Goal: Task Accomplishment & Management: Manage account settings

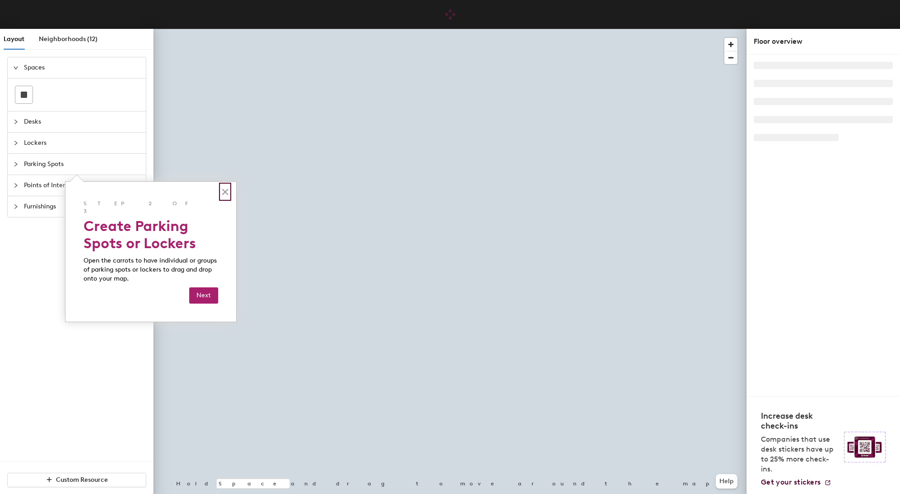
click at [224, 190] on button "×" at bounding box center [225, 192] width 9 height 14
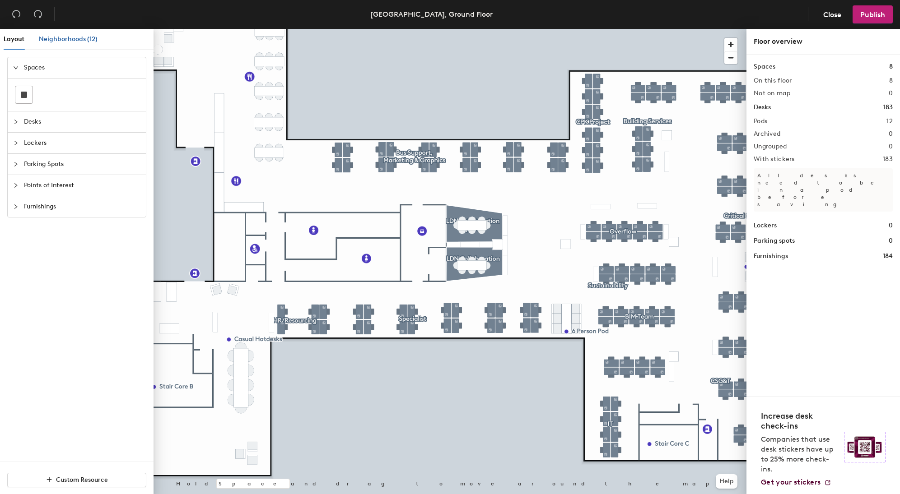
click at [86, 37] on span "Neighborhoods (12)" at bounding box center [68, 39] width 59 height 8
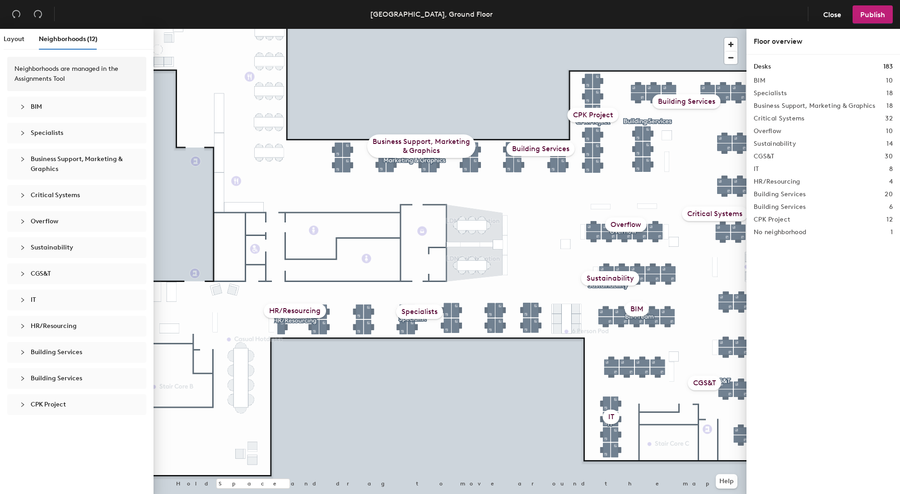
click at [22, 106] on icon "collapsed" at bounding box center [22, 106] width 5 height 5
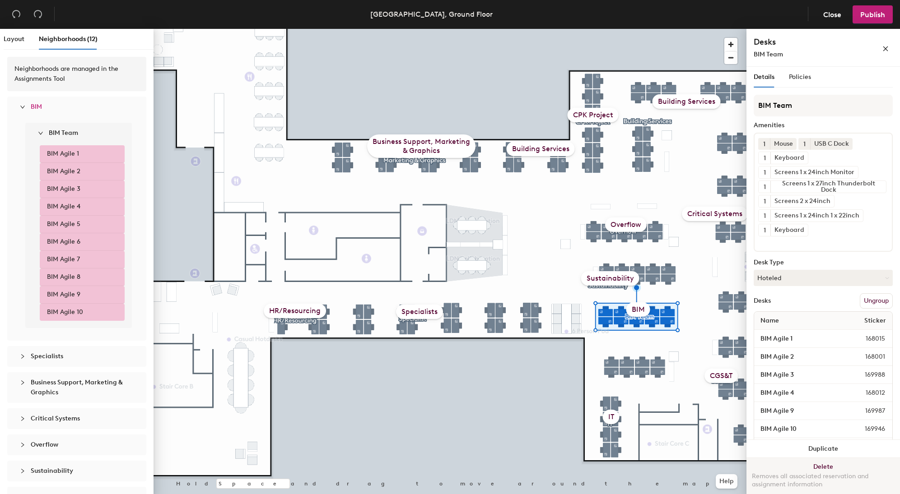
click at [819, 466] on button "Delete Removes all associated reservation and assignment information" at bounding box center [822, 478] width 153 height 40
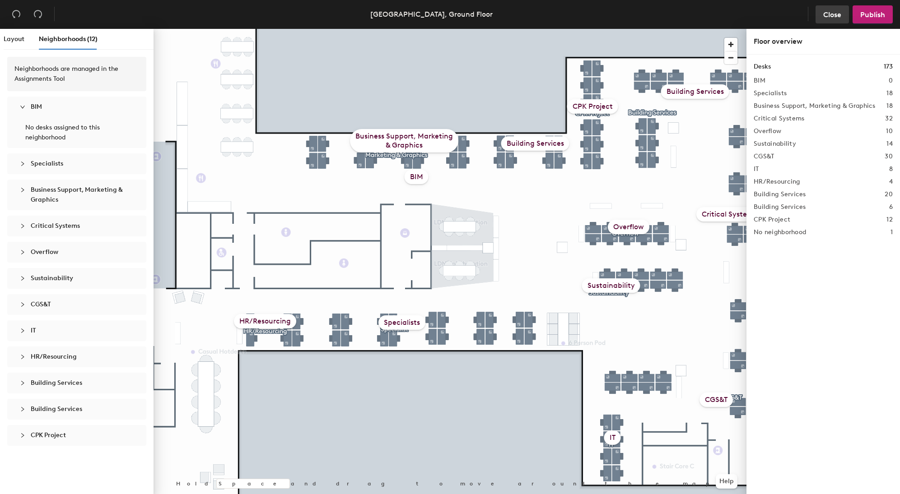
click at [828, 13] on span "Close" at bounding box center [832, 14] width 18 height 9
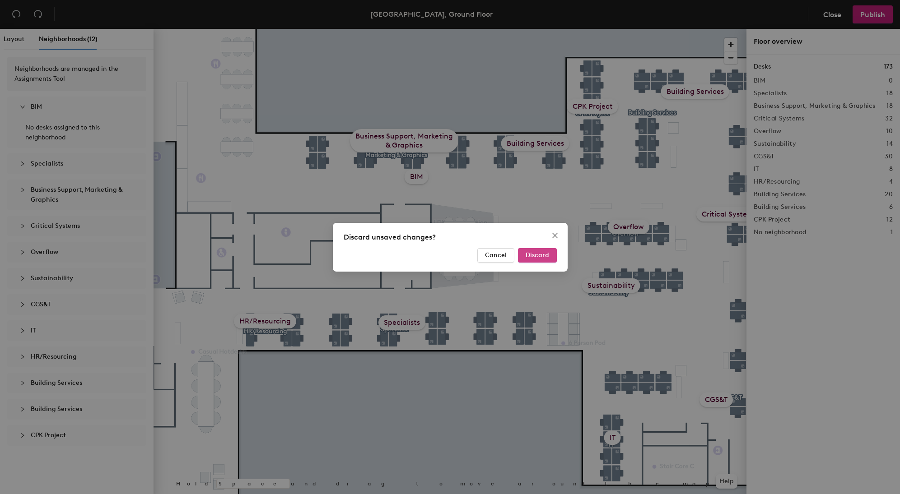
click at [545, 254] on span "Discard" at bounding box center [536, 255] width 23 height 8
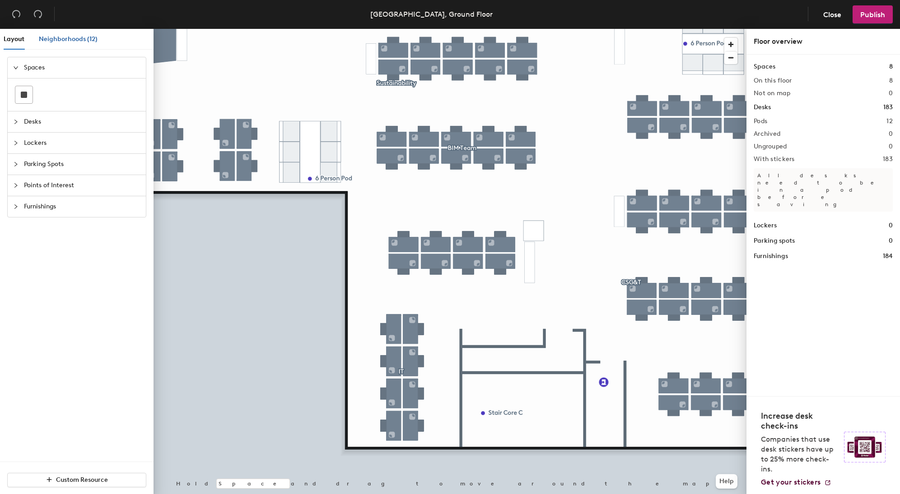
click at [79, 35] on span "Neighborhoods (12)" at bounding box center [68, 39] width 59 height 8
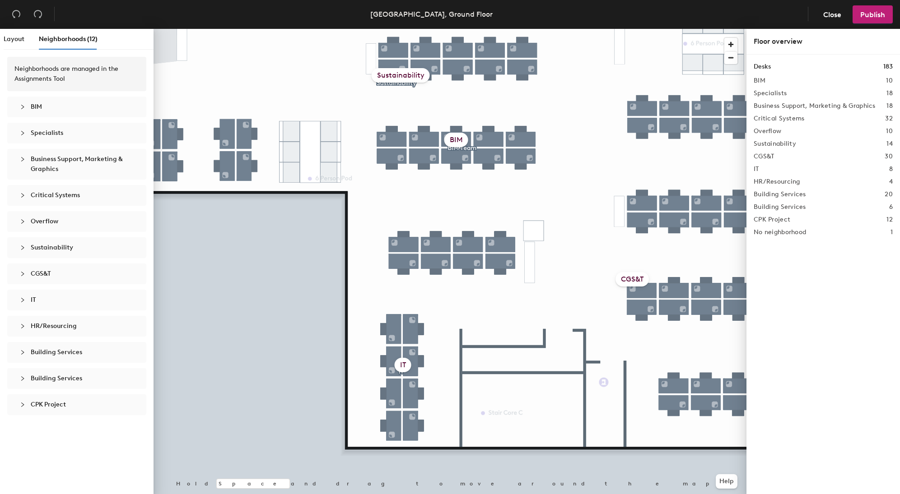
click at [21, 299] on icon "collapsed" at bounding box center [22, 300] width 5 height 5
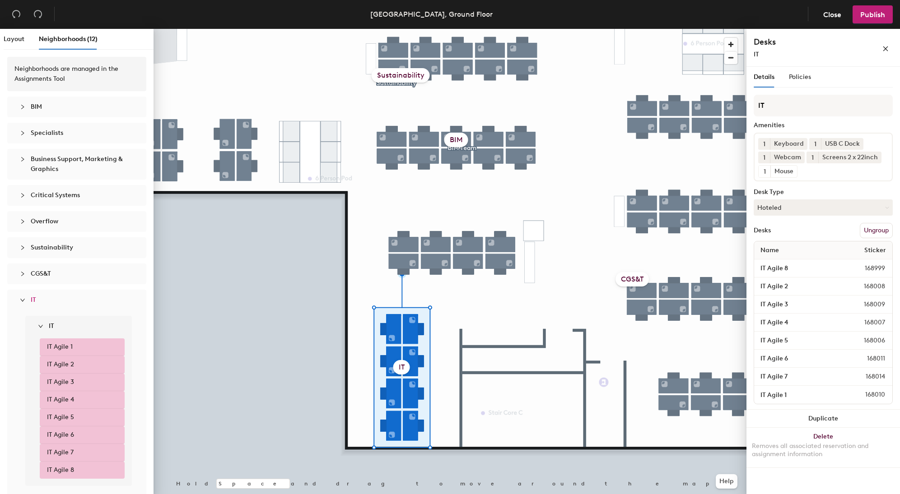
click at [67, 346] on span "IT Agile 1" at bounding box center [60, 347] width 26 height 10
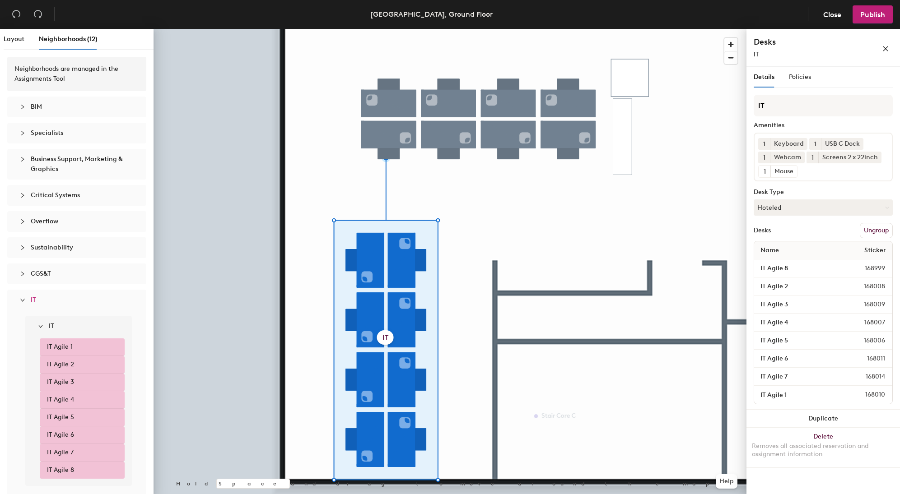
click at [876, 229] on button "Ungroup" at bounding box center [876, 230] width 33 height 15
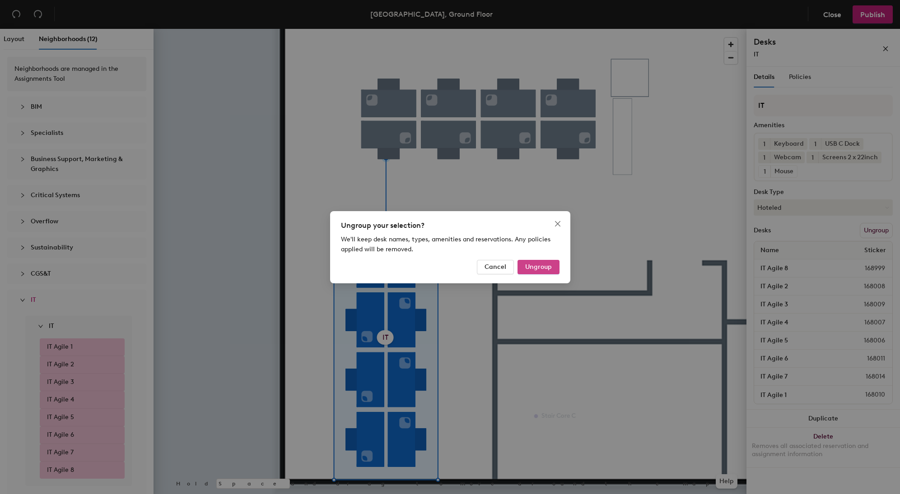
click at [538, 266] on span "Ungroup" at bounding box center [538, 267] width 27 height 8
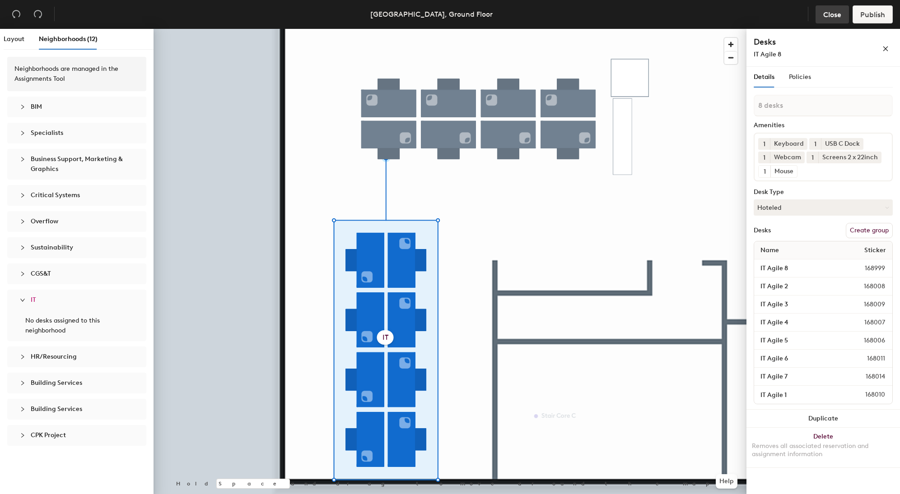
click at [838, 15] on span "Close" at bounding box center [832, 14] width 18 height 9
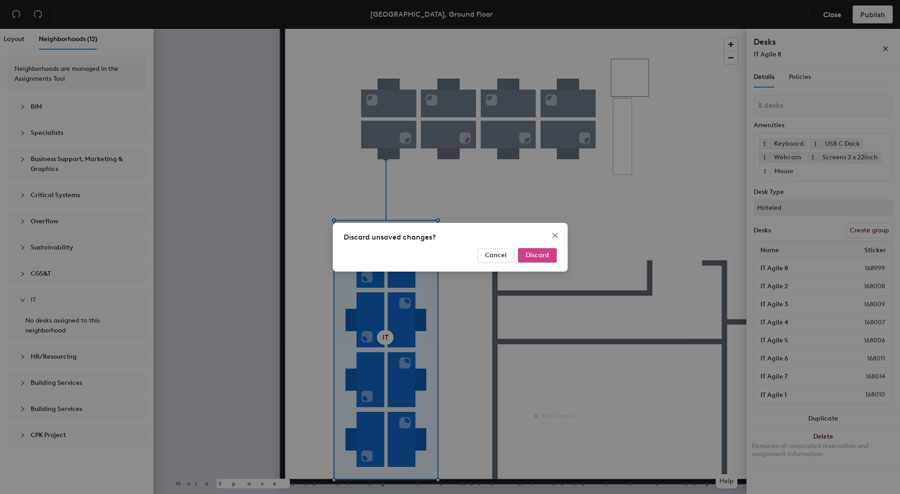
click at [535, 256] on span "Discard" at bounding box center [536, 255] width 23 height 8
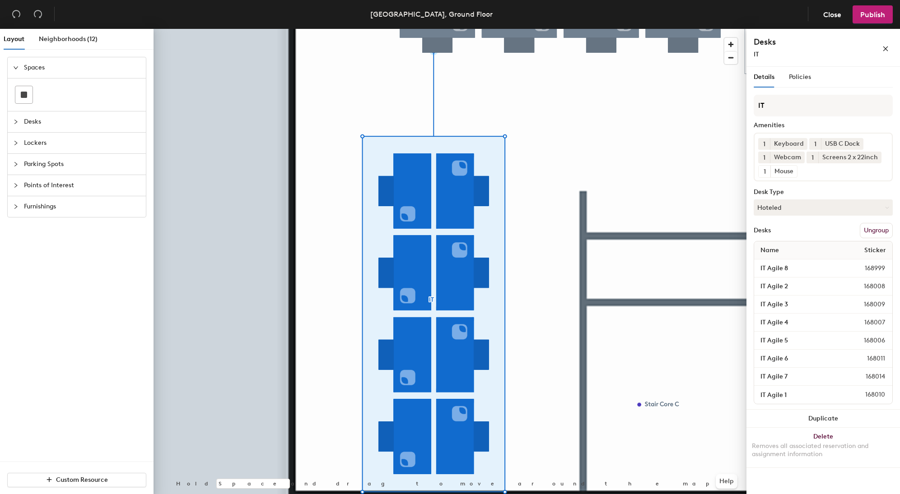
click at [563, 29] on div at bounding box center [449, 29] width 593 height 0
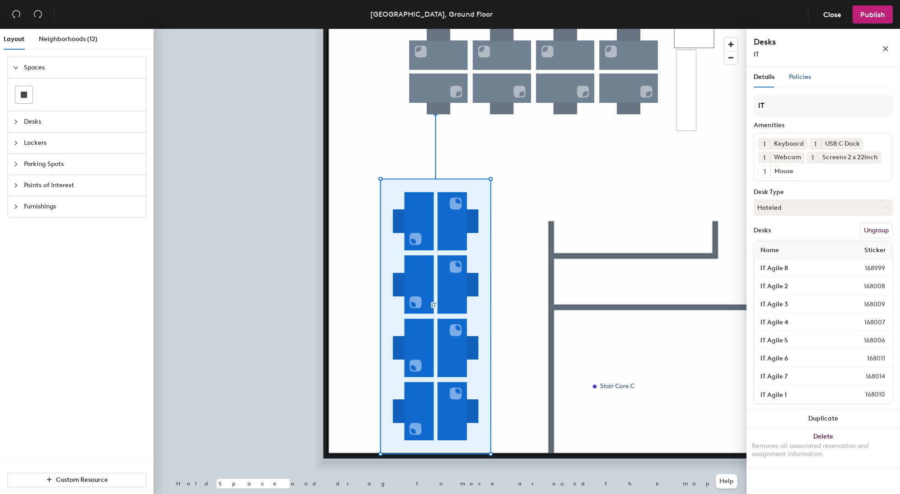
click at [797, 74] on span "Policies" at bounding box center [800, 77] width 22 height 8
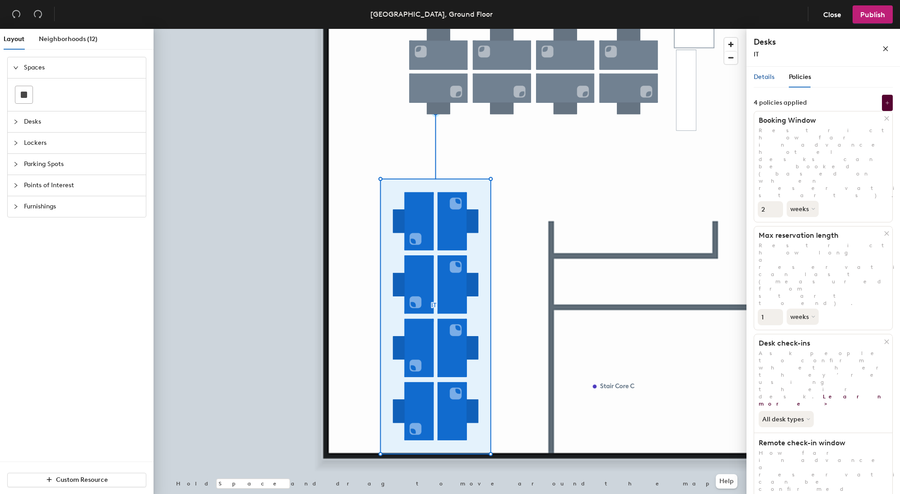
click at [760, 73] on div "Details" at bounding box center [763, 77] width 21 height 10
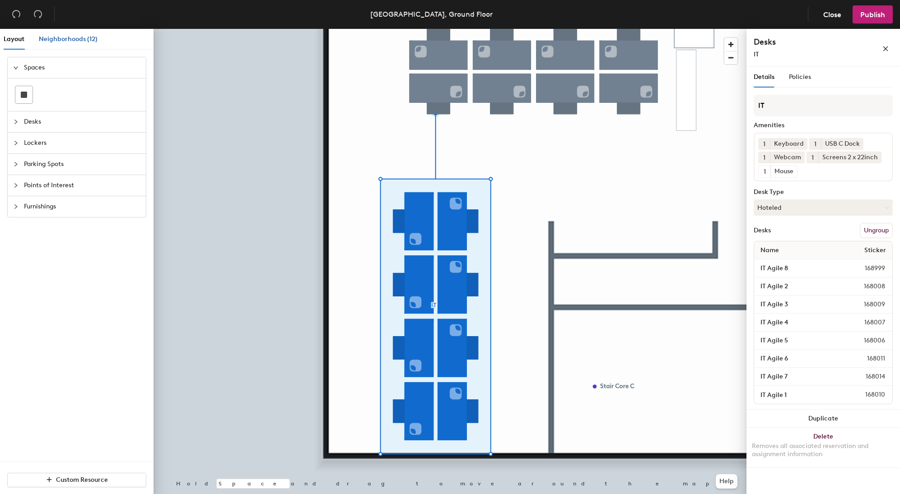
click at [76, 36] on span "Neighborhoods (12)" at bounding box center [68, 39] width 59 height 8
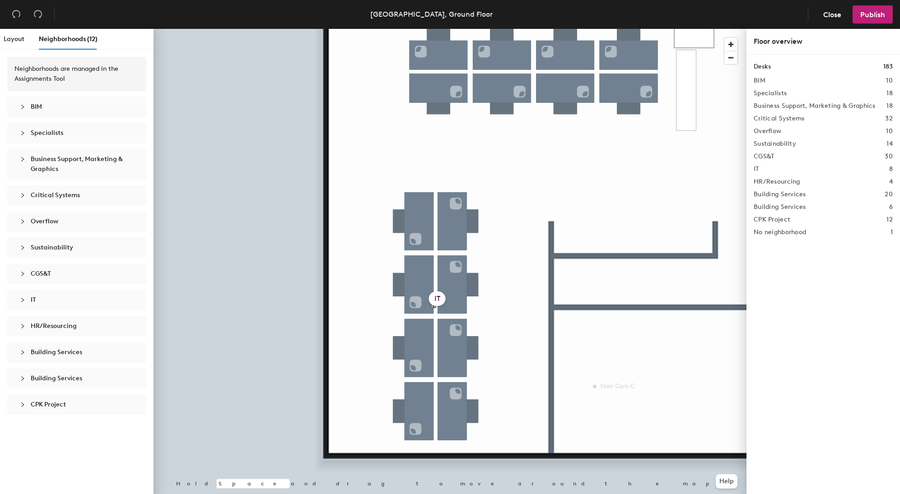
click at [762, 167] on div "IT 8" at bounding box center [822, 169] width 139 height 7
click at [754, 169] on h2 "IT" at bounding box center [755, 169] width 5 height 7
click at [20, 298] on icon "collapsed" at bounding box center [22, 300] width 5 height 5
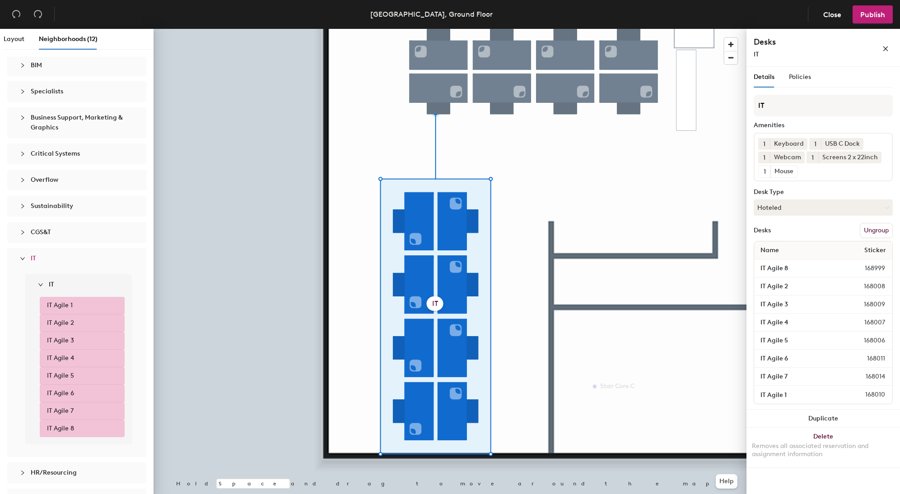
scroll to position [26, 0]
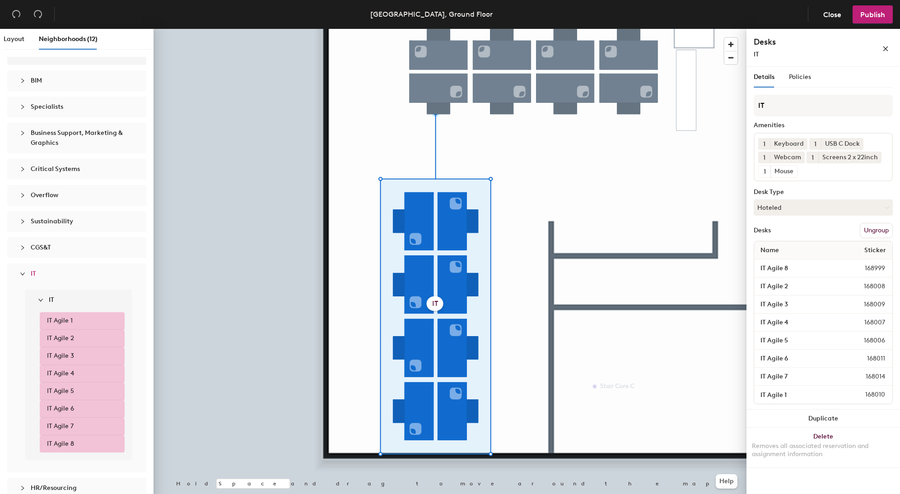
click at [38, 277] on span "IT" at bounding box center [82, 274] width 103 height 10
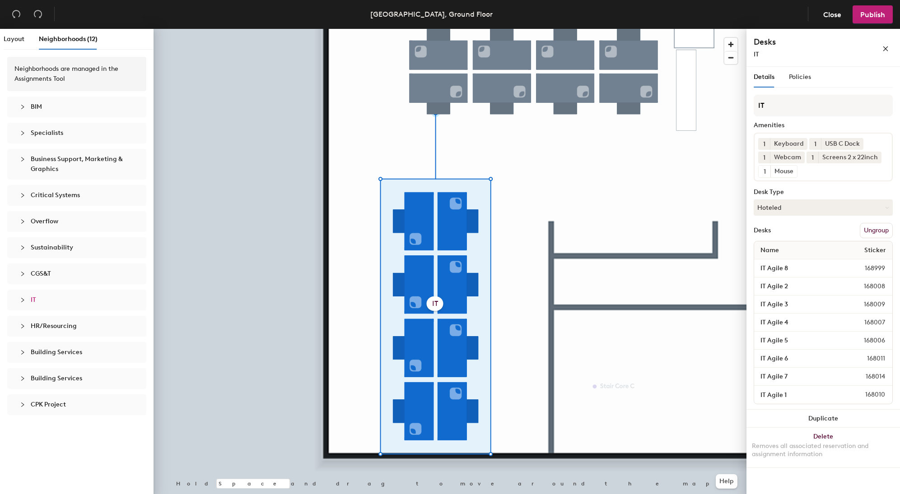
scroll to position [0, 0]
click at [38, 277] on span "CGS&T" at bounding box center [41, 274] width 20 height 8
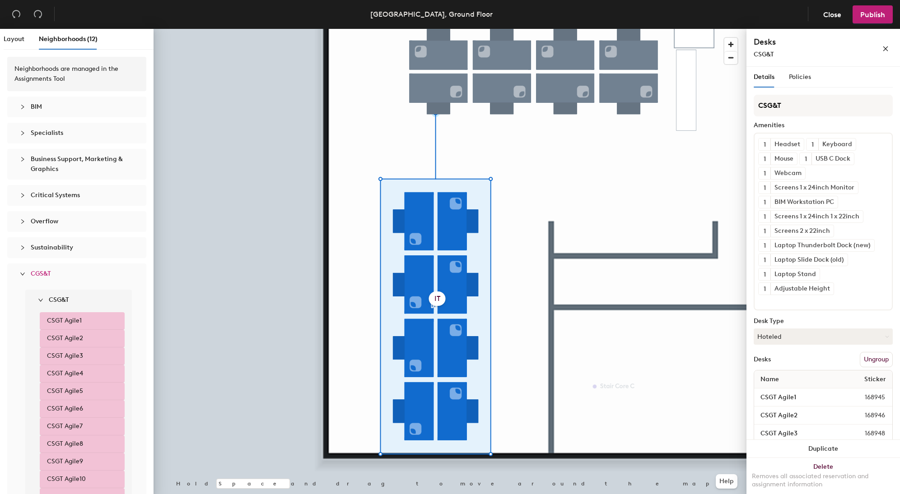
click at [38, 277] on span "CGS&T" at bounding box center [41, 274] width 20 height 8
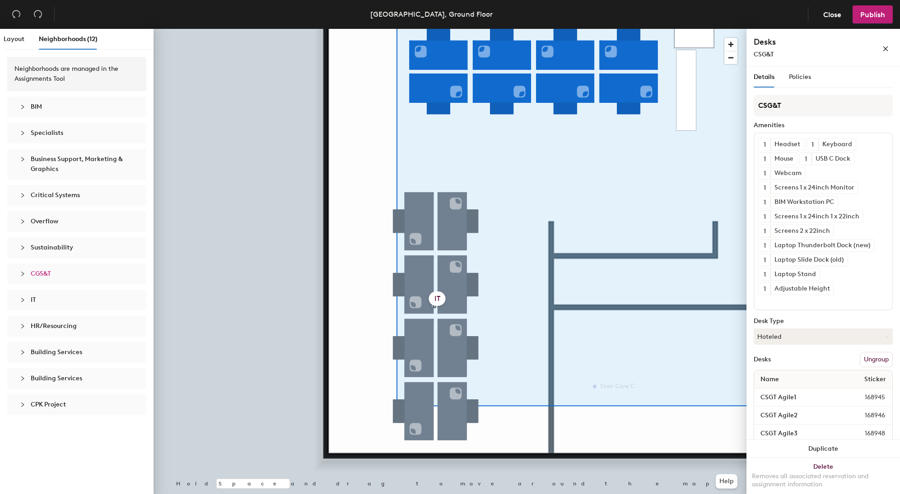
click at [21, 301] on icon "collapsed" at bounding box center [22, 300] width 5 height 5
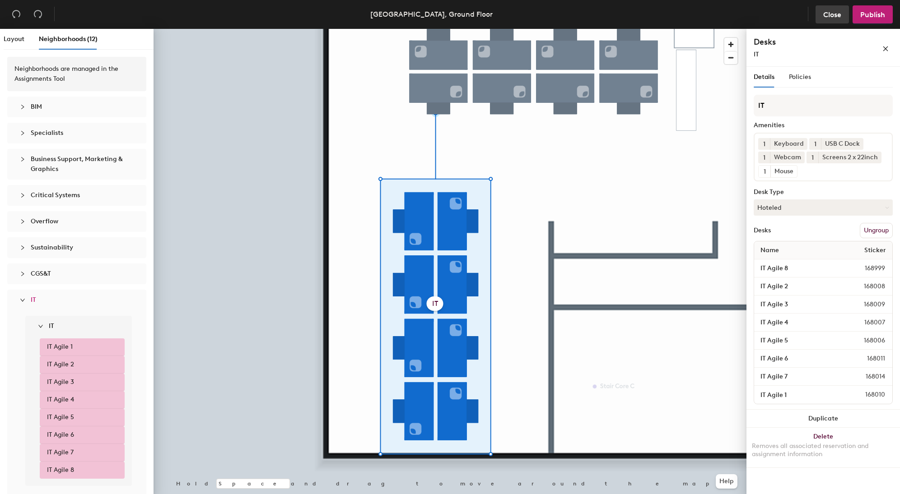
click at [831, 11] on span "Close" at bounding box center [832, 14] width 18 height 9
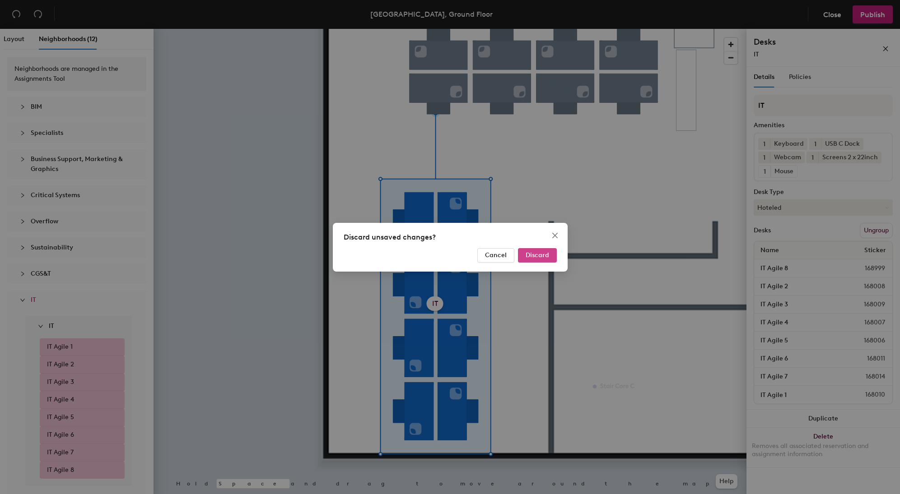
click at [548, 251] on button "Discard" at bounding box center [537, 255] width 39 height 14
